Goal: Task Accomplishment & Management: Complete application form

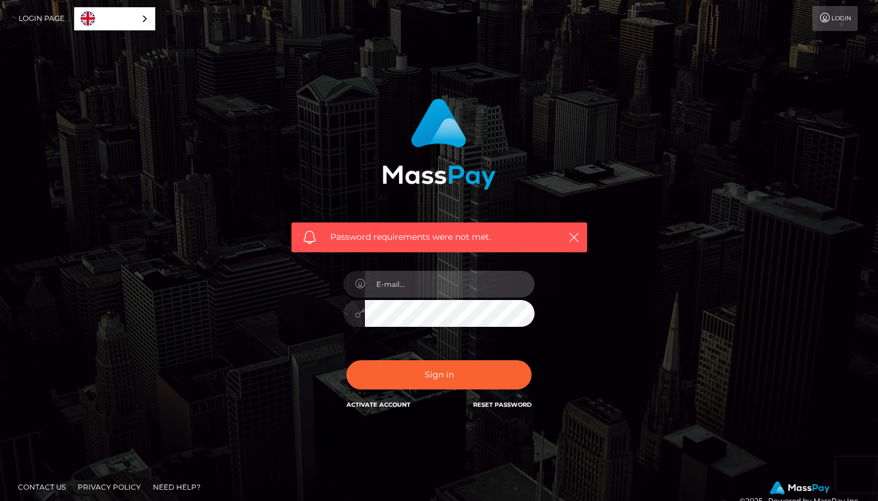
type input "goddessbailey23"
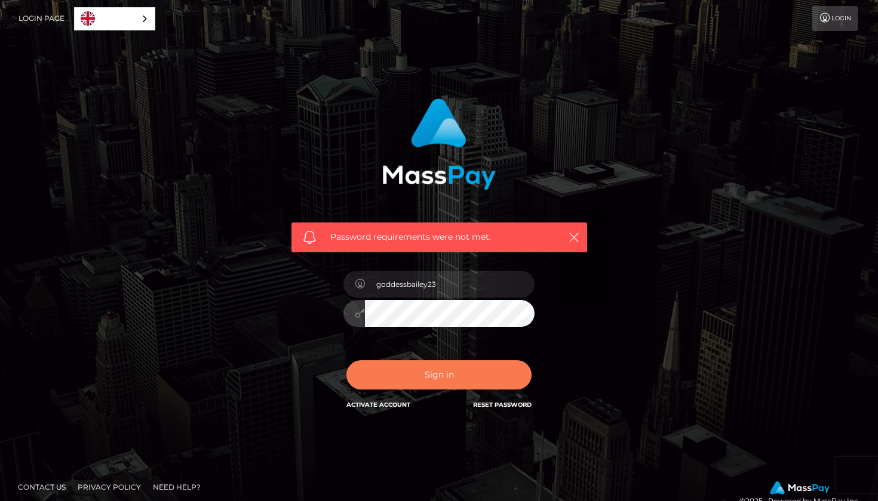
click at [430, 371] on button "Sign in" at bounding box center [438, 375] width 185 height 29
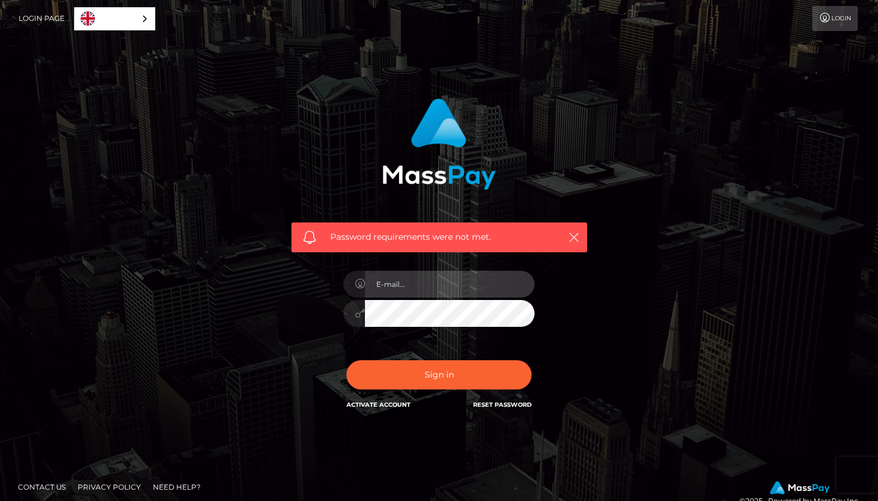
type input "goddessbailey23"
click at [313, 322] on div "Password requirements were not met. In order to protect your account, we're uti…" at bounding box center [438, 255] width 313 height 331
click at [364, 407] on link "Activate Account" at bounding box center [378, 405] width 64 height 8
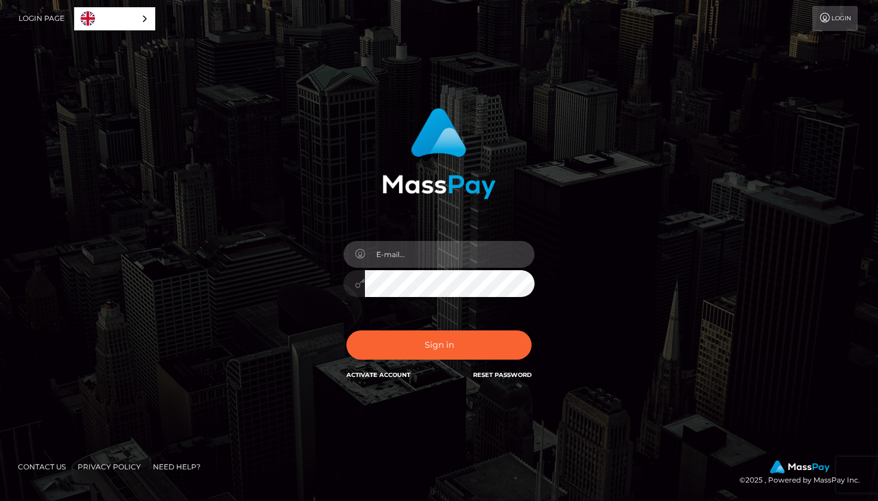
type input "goddessbailey23"
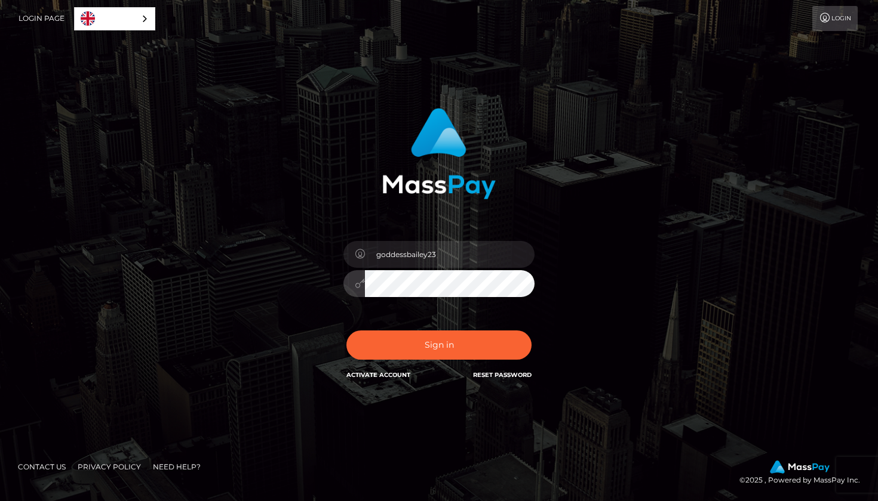
click at [383, 159] on img at bounding box center [438, 153] width 113 height 91
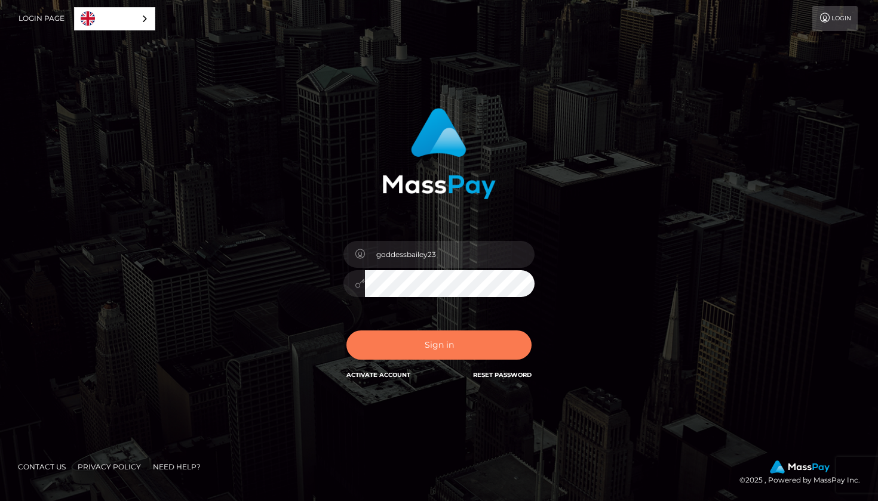
click at [418, 344] on button "Sign in" at bounding box center [438, 345] width 185 height 29
